Goal: Task Accomplishment & Management: Use online tool/utility

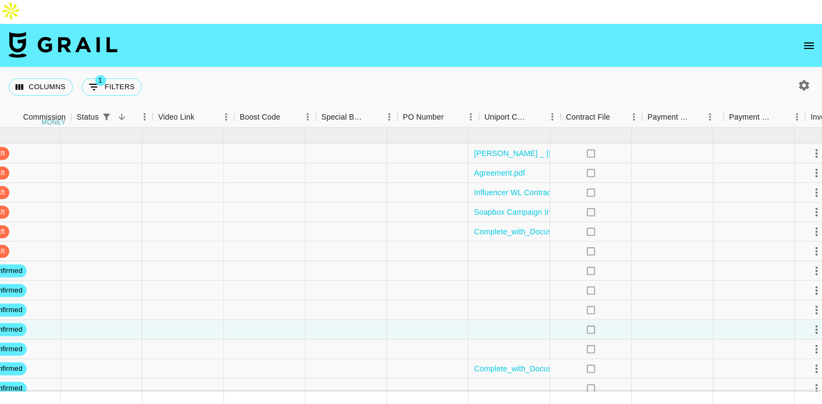
scroll to position [234, 1010]
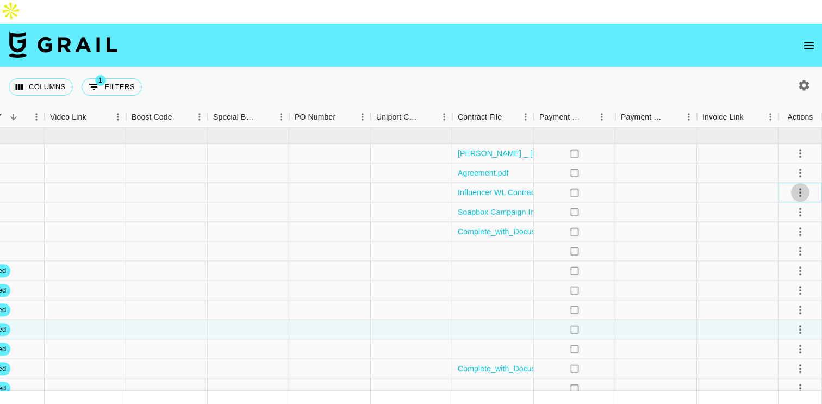
click at [800, 188] on icon "select merge strategy" at bounding box center [800, 192] width 2 height 9
click at [428, 183] on div at bounding box center [412, 193] width 82 height 20
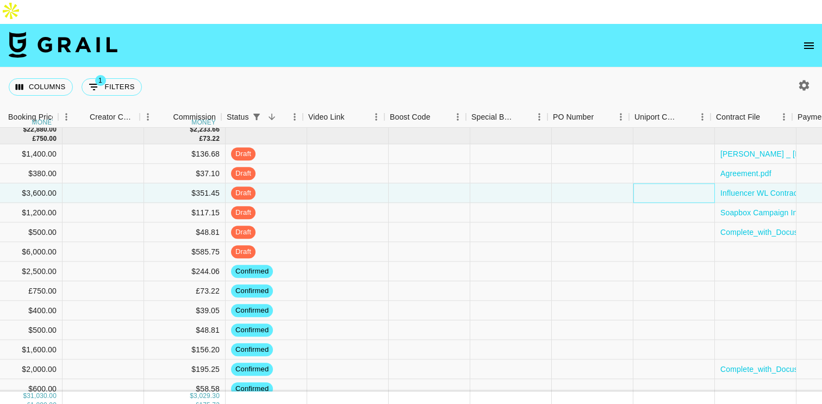
scroll to position [232, 743]
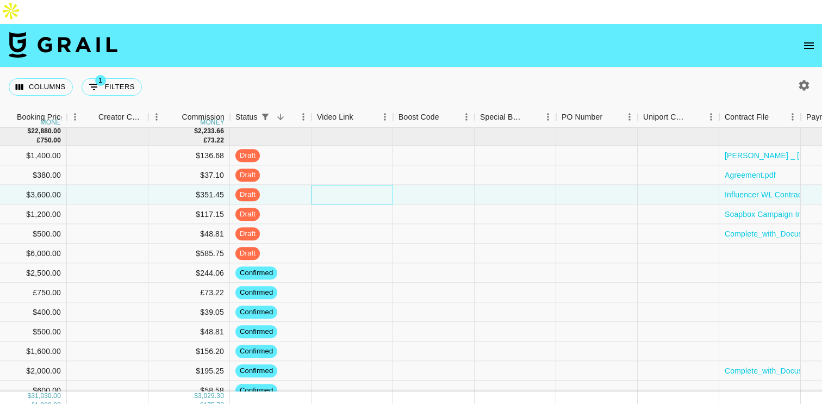
click at [350, 185] on div at bounding box center [353, 195] width 82 height 20
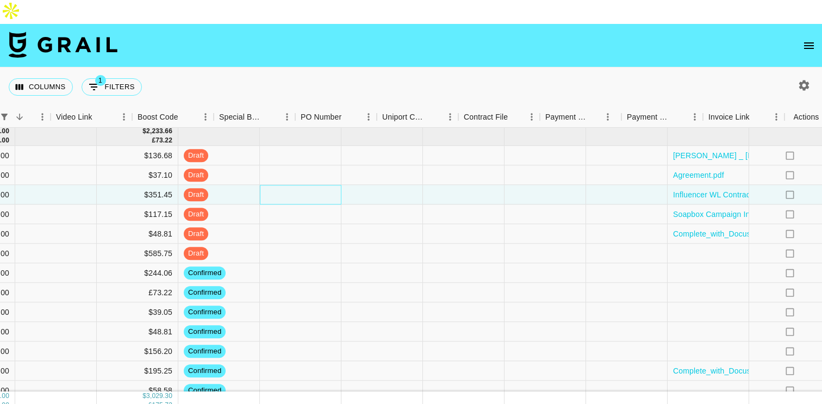
scroll to position [232, 1010]
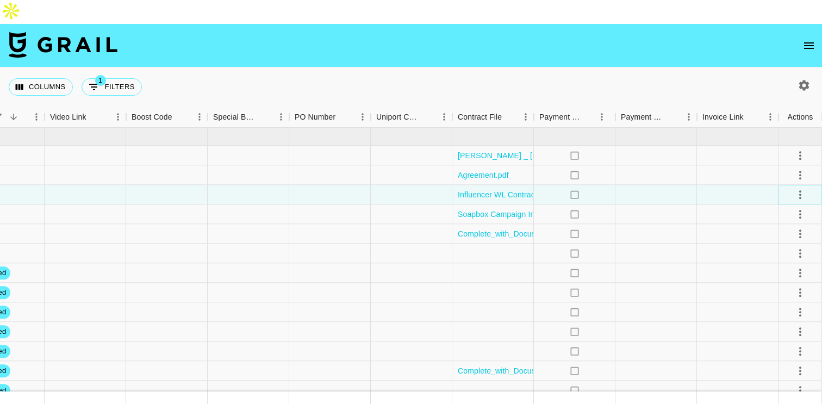
click at [800, 190] on icon "select merge strategy" at bounding box center [800, 194] width 2 height 9
click at [800, 188] on icon "select merge strategy" at bounding box center [800, 194] width 13 height 13
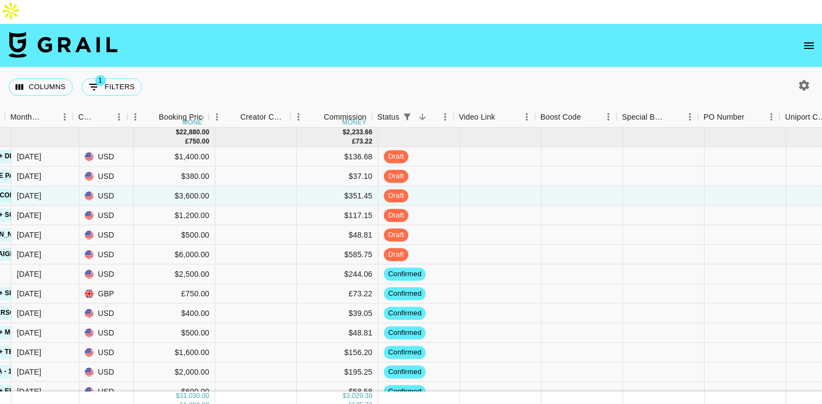
scroll to position [231, 601]
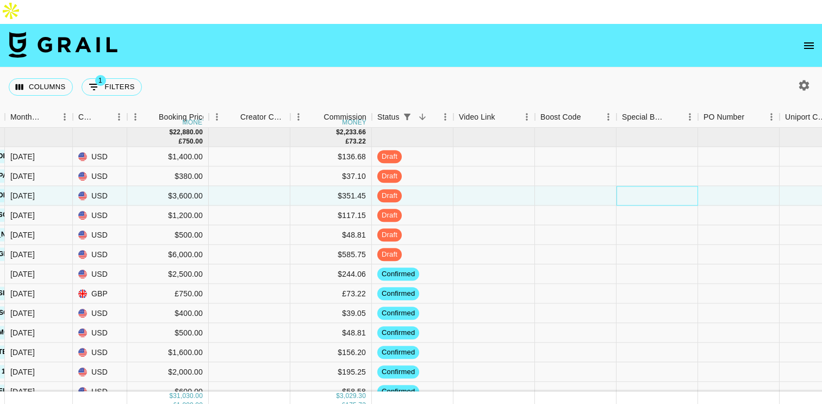
click at [642, 186] on div at bounding box center [658, 196] width 82 height 20
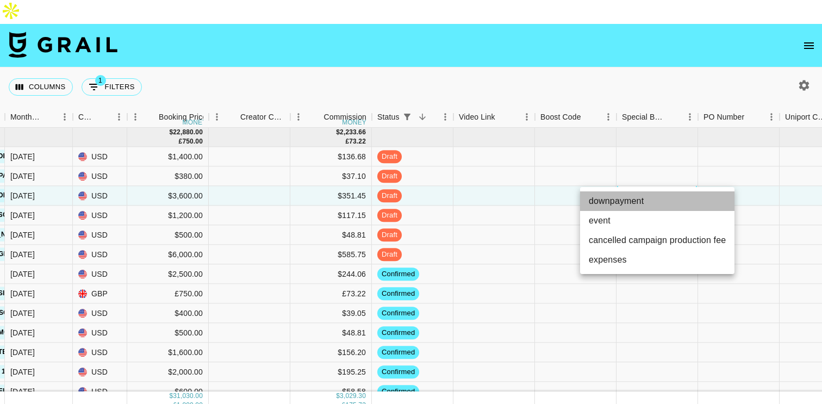
click at [624, 200] on li "downpayment" at bounding box center [657, 201] width 154 height 20
type input "downpayment"
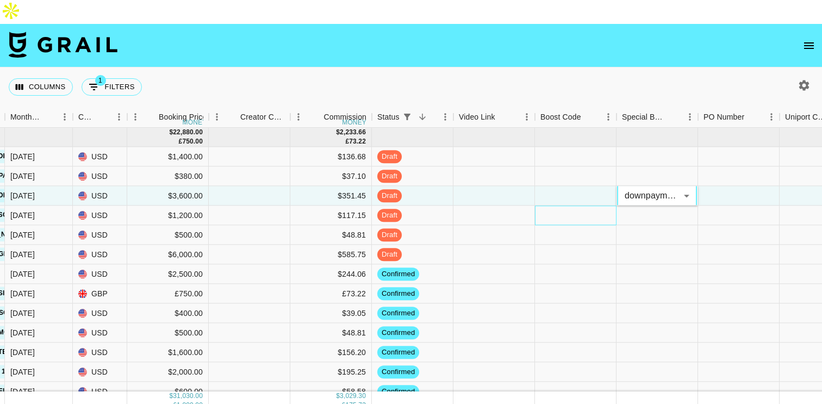
click at [596, 206] on div at bounding box center [576, 216] width 82 height 20
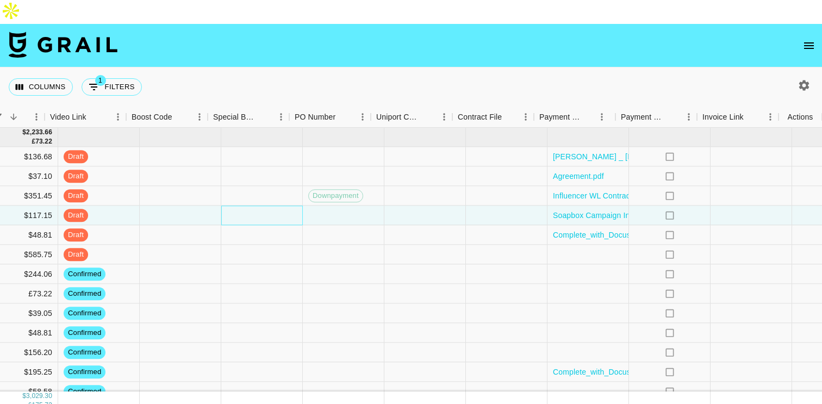
scroll to position [231, 1010]
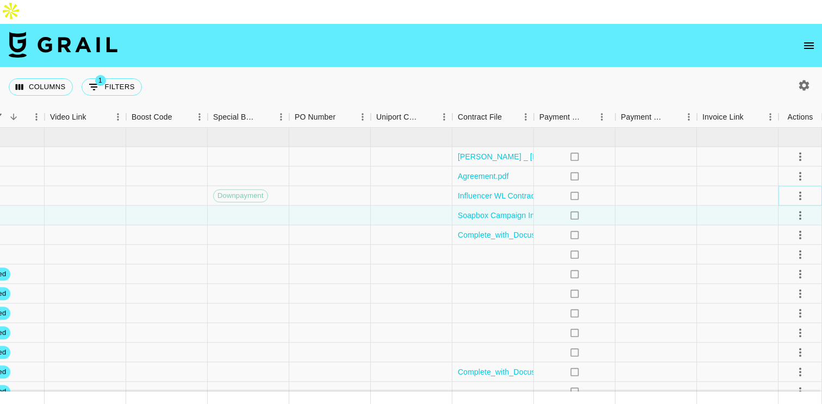
click at [802, 189] on icon "select merge strategy" at bounding box center [800, 195] width 13 height 13
click at [777, 273] on div "Approve" at bounding box center [776, 273] width 33 height 13
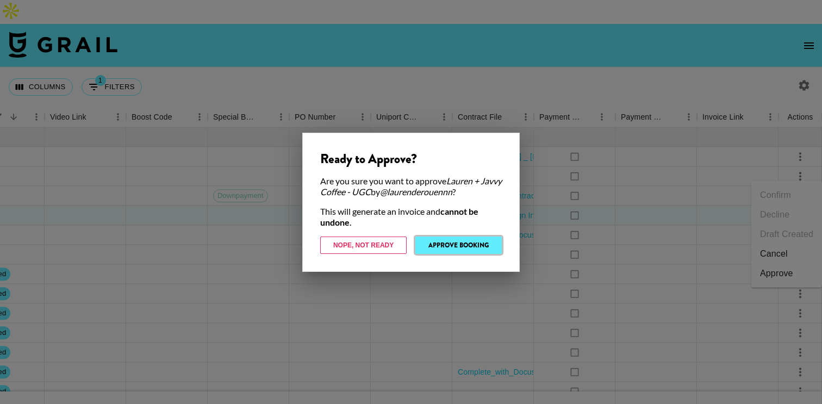
click at [447, 249] on button "Approve Booking" at bounding box center [458, 245] width 86 height 17
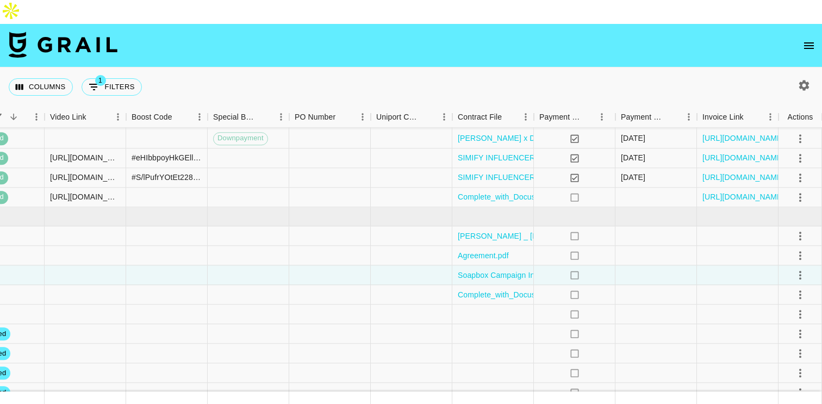
scroll to position [260, 1010]
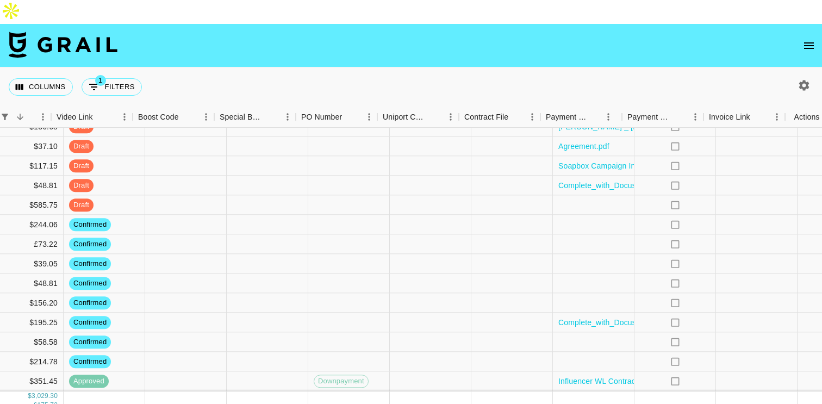
scroll to position [260, 1010]
